Goal: Information Seeking & Learning: Learn about a topic

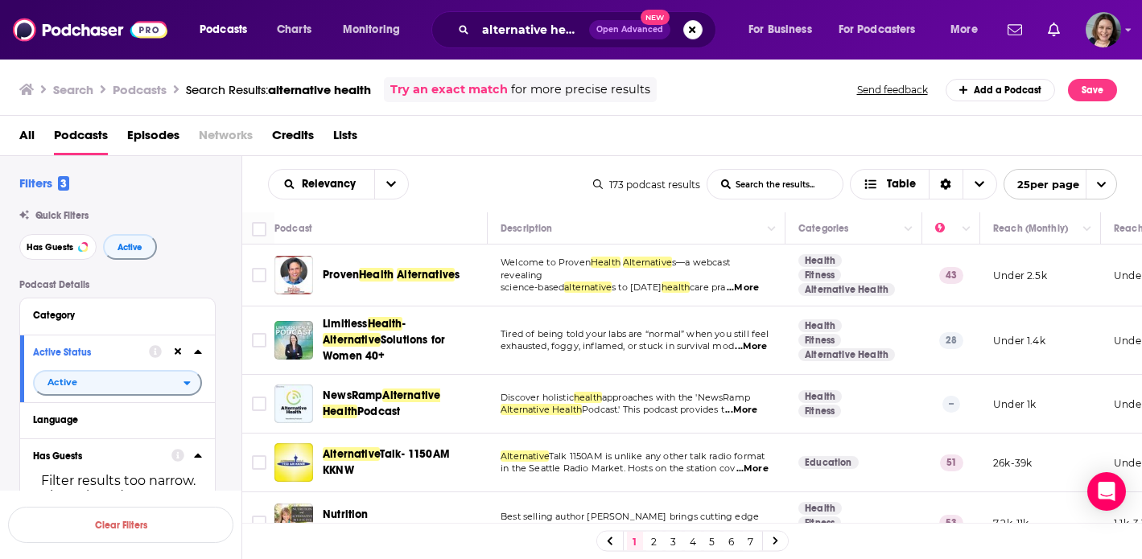
scroll to position [553, 0]
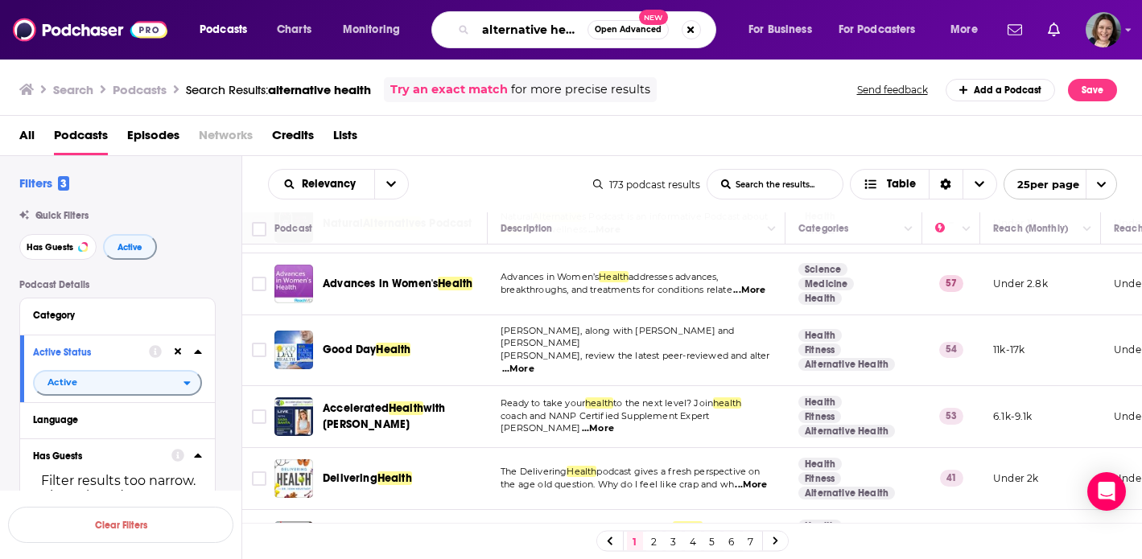
drag, startPoint x: 483, startPoint y: 34, endPoint x: 609, endPoint y: 35, distance: 125.6
click at [609, 35] on div "alternative health Open Advanced New" at bounding box center [573, 29] width 285 height 37
type input "revolutionary mental health"
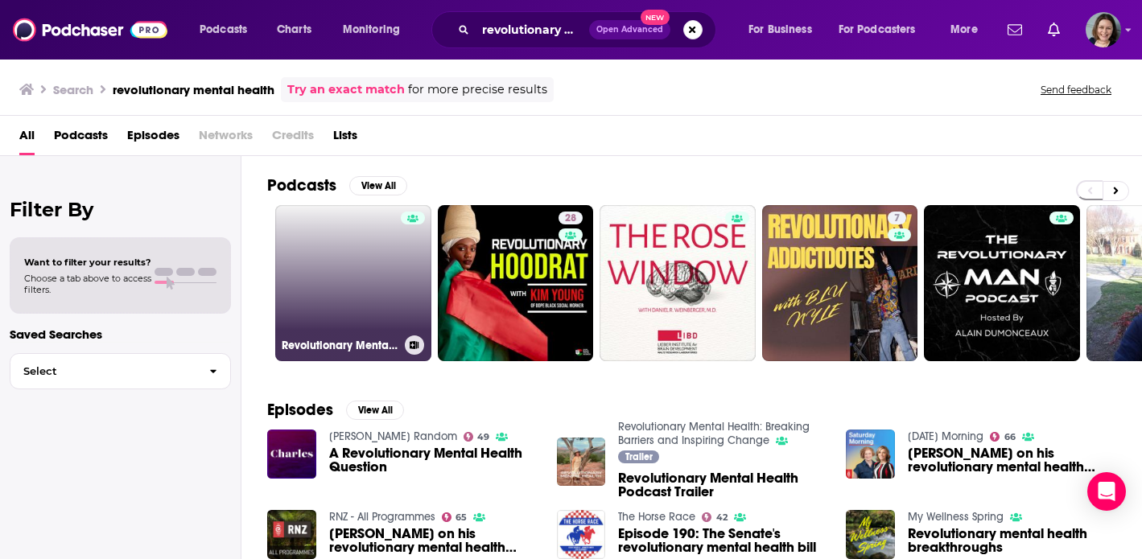
click at [381, 271] on link "Revolutionary Mental Health: Breaking Barriers and Inspiring Change" at bounding box center [353, 283] width 156 height 156
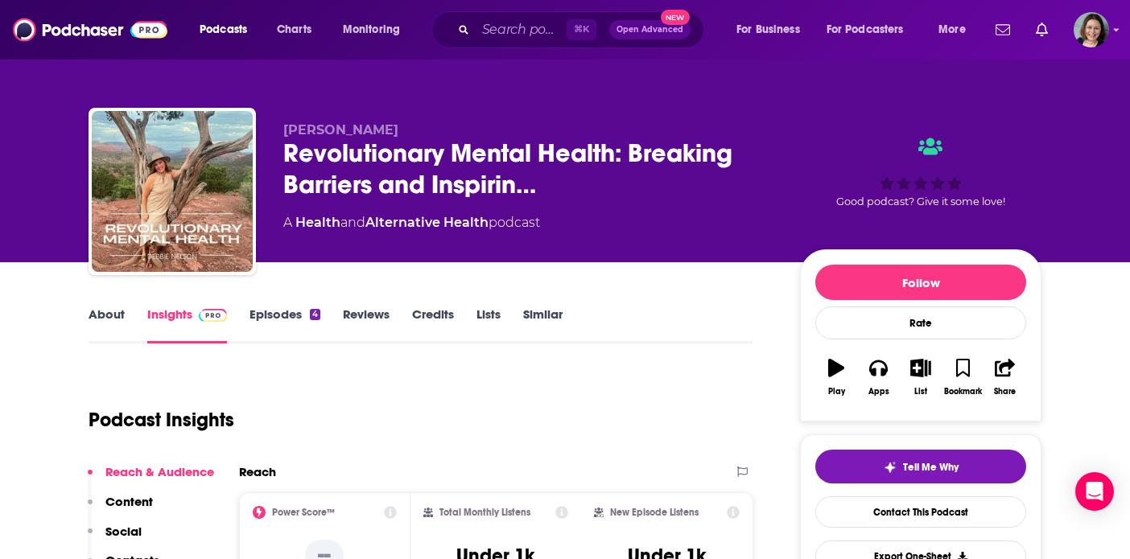
click at [113, 316] on link "About" at bounding box center [107, 325] width 36 height 37
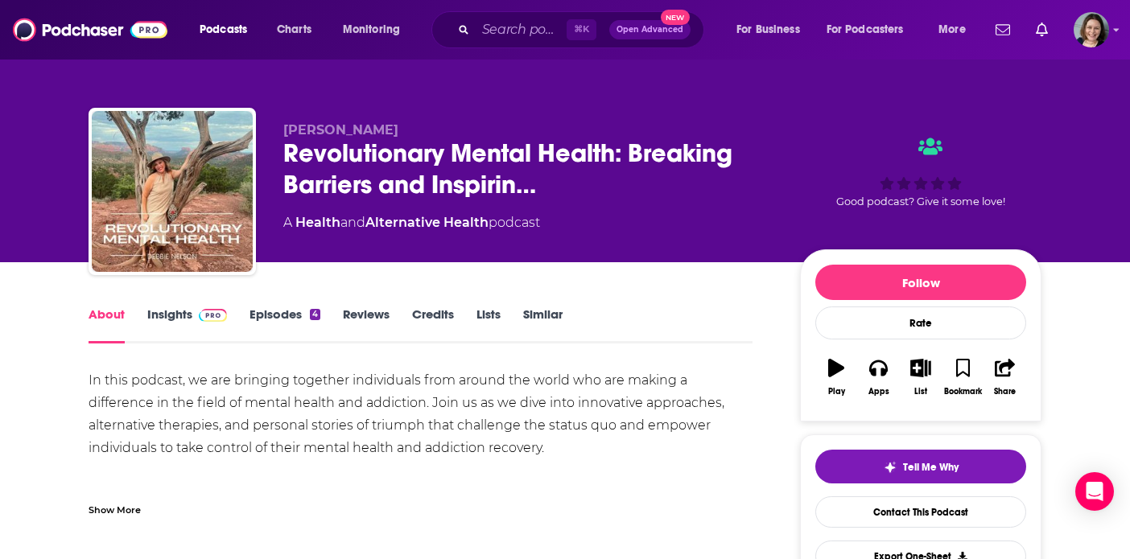
click at [125, 509] on div "Show More" at bounding box center [115, 509] width 52 height 15
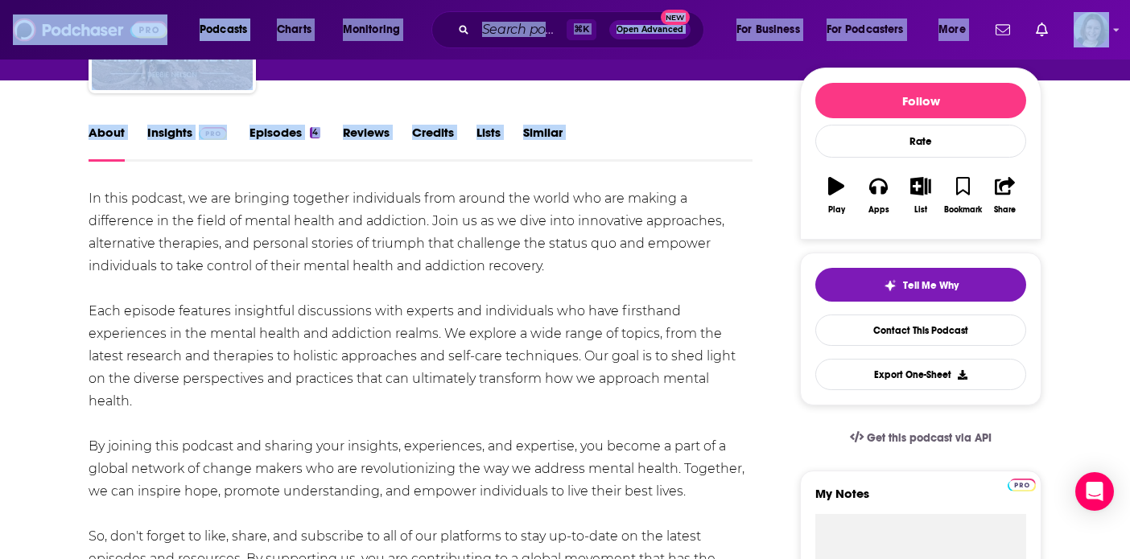
scroll to position [359, 0]
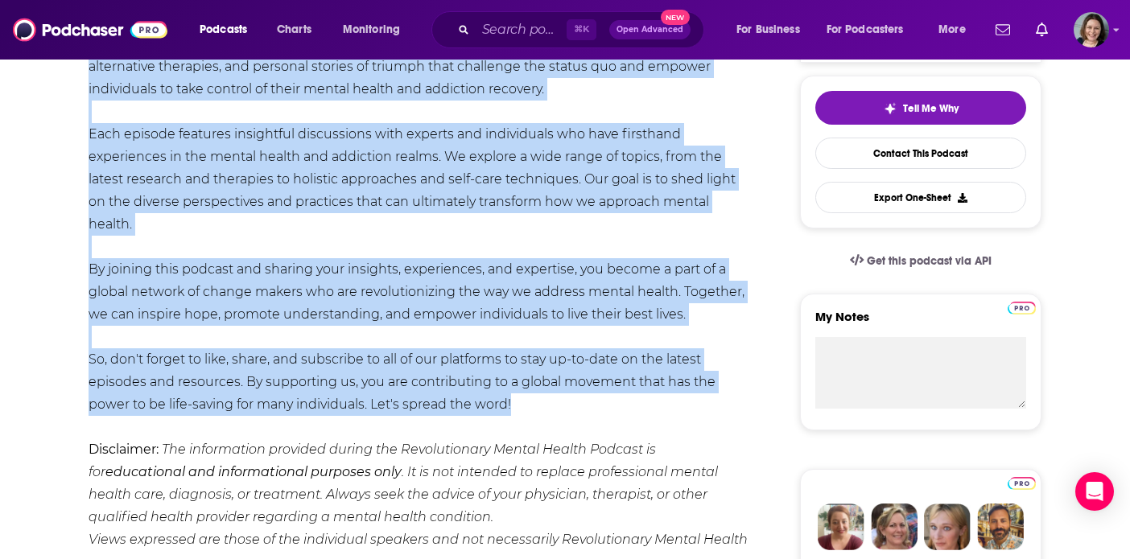
drag, startPoint x: 89, startPoint y: 381, endPoint x: 546, endPoint y: 383, distance: 457.2
click at [546, 383] on div "In this podcast, we are bringing together individuals from around the world who…" at bounding box center [421, 292] width 664 height 564
copy div "In this podcast, we are bringing together individuals from around the world who…"
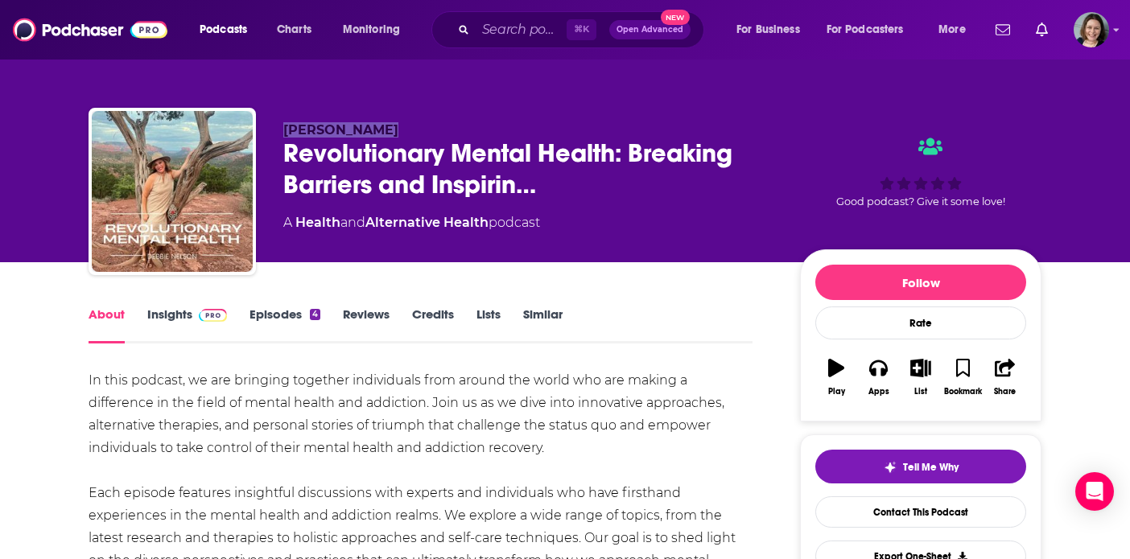
drag, startPoint x: 386, startPoint y: 134, endPoint x: 282, endPoint y: 133, distance: 104.7
click at [282, 133] on div "[PERSON_NAME] Revolutionary Mental Health: Breaking Barriers and Inspirin… A He…" at bounding box center [565, 195] width 953 height 174
copy span "[PERSON_NAME]"
click at [167, 316] on link "Insights" at bounding box center [187, 325] width 80 height 37
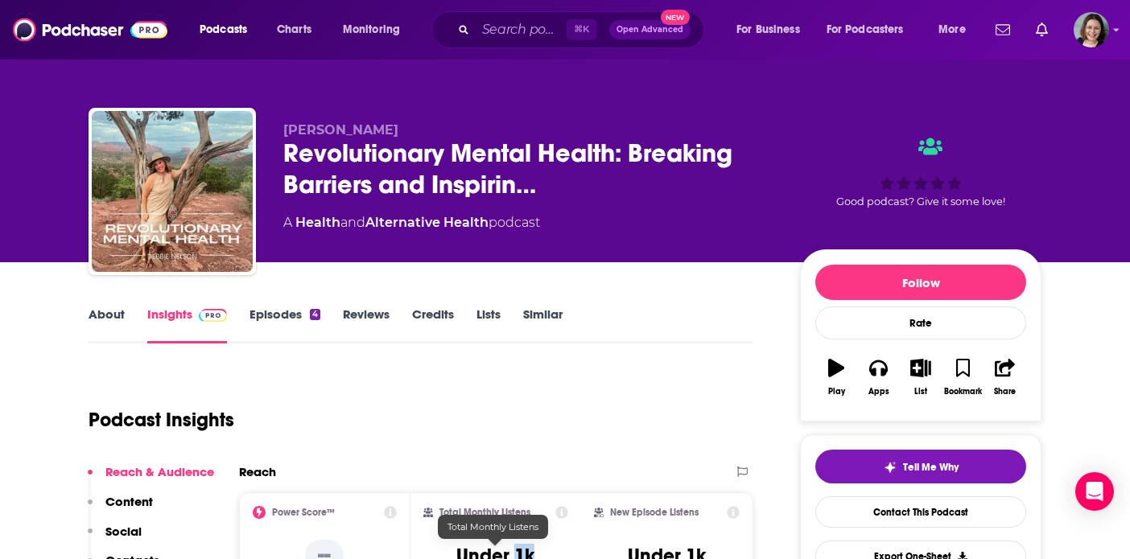
drag, startPoint x: 538, startPoint y: 550, endPoint x: 513, endPoint y: 550, distance: 25.0
click at [513, 550] on div "Total Monthly Listens Under 1k" at bounding box center [496, 543] width 146 height 74
copy h3 "1k"
